Goal: Book appointment/travel/reservation

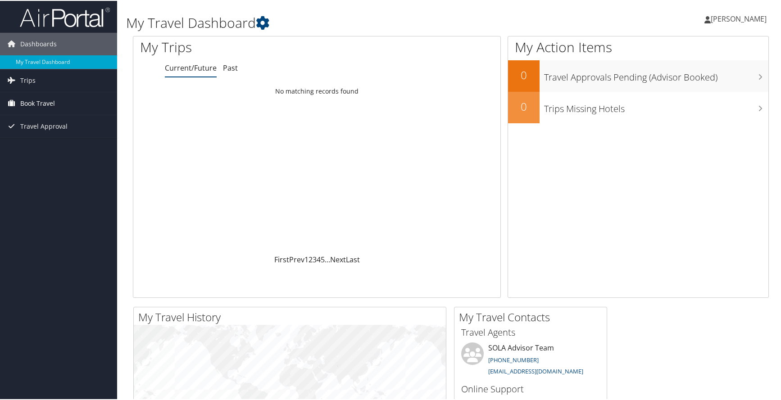
click at [37, 106] on span "Book Travel" at bounding box center [37, 102] width 35 height 23
click at [32, 82] on span "Trips" at bounding box center [27, 79] width 15 height 23
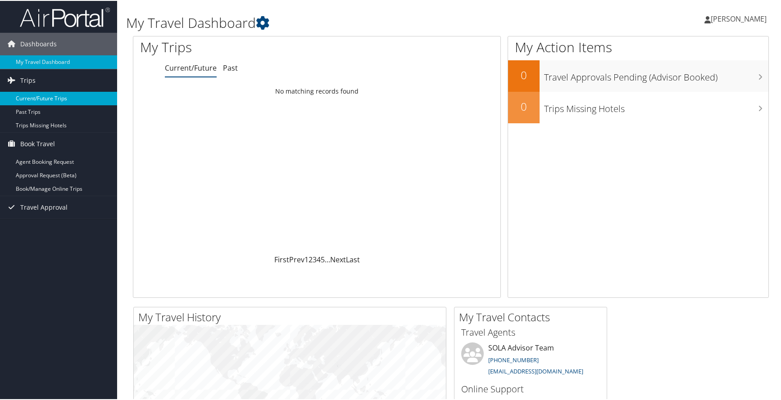
click at [42, 102] on link "Current/Future Trips" at bounding box center [58, 98] width 117 height 14
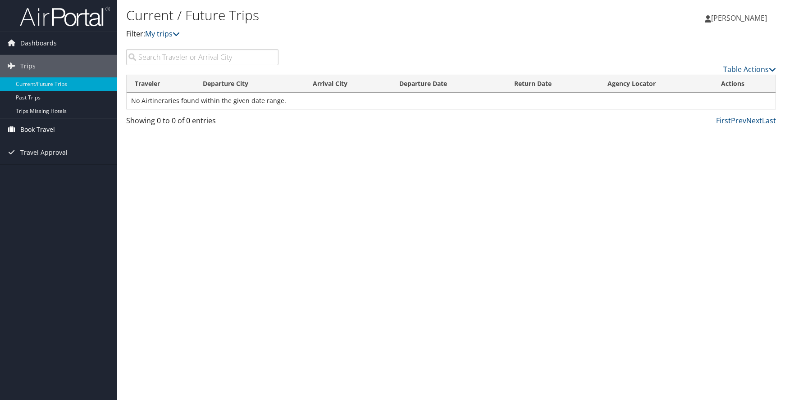
click at [58, 130] on link "Book Travel" at bounding box center [58, 129] width 117 height 23
click at [55, 176] on link "Book/Manage Online Trips" at bounding box center [58, 175] width 117 height 14
